Goal: Communication & Community: Participate in discussion

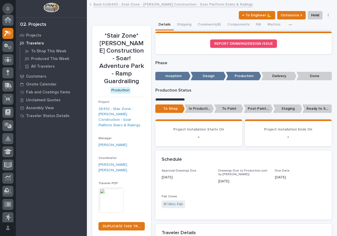
scroll to position [13, 0]
click at [7, 7] on icon "Notifications" at bounding box center [8, 8] width 4 height 5
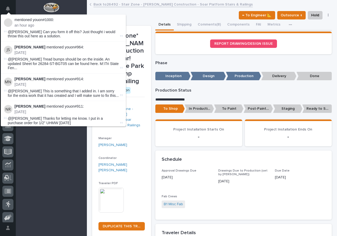
click at [67, 33] on span "@[PERSON_NAME] Can you form it off this? Just thought i would throw this out he…" at bounding box center [61, 34] width 107 height 9
click at [47, 34] on span "@[PERSON_NAME] Can you form it off this? Just thought i would throw this out he…" at bounding box center [61, 34] width 107 height 9
click at [17, 30] on span "@[PERSON_NAME] Can you form it off this? Just thought i would throw this out he…" at bounding box center [61, 34] width 107 height 9
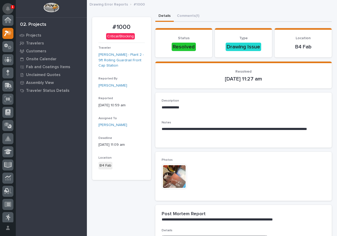
scroll to position [13, 0]
click at [6, 6] on button "Notifications" at bounding box center [7, 8] width 11 height 11
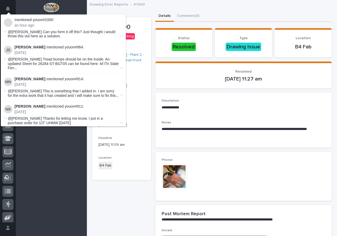
click at [37, 31] on span "@[PERSON_NAME] Can you form it off this? Just thought i would throw this out he…" at bounding box center [61, 34] width 107 height 9
drag, startPoint x: 13, startPoint y: 31, endPoint x: 23, endPoint y: 32, distance: 9.3
click at [14, 31] on span "@[PERSON_NAME] Can you form it off this? Just thought i would throw this out he…" at bounding box center [61, 34] width 107 height 9
drag, startPoint x: 26, startPoint y: 27, endPoint x: 34, endPoint y: 24, distance: 8.9
click at [26, 27] on p "an hour ago" at bounding box center [68, 25] width 108 height 4
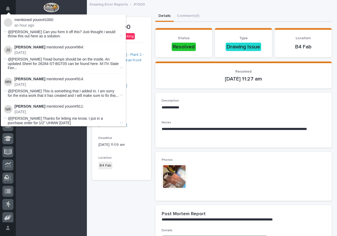
click at [34, 24] on p "an hour ago" at bounding box center [68, 25] width 108 height 4
drag, startPoint x: 38, startPoint y: 19, endPoint x: 48, endPoint y: 18, distance: 9.3
click at [41, 19] on p "mentioned you on #1000 :" at bounding box center [68, 20] width 108 height 4
click at [48, 18] on link "#1000" at bounding box center [48, 20] width 10 height 4
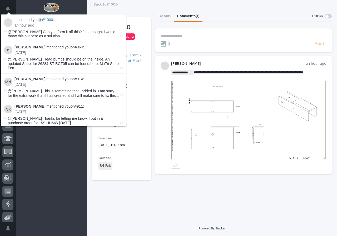
click at [250, 115] on img at bounding box center [248, 120] width 155 height 78
